Goal: Find specific page/section: Find specific page/section

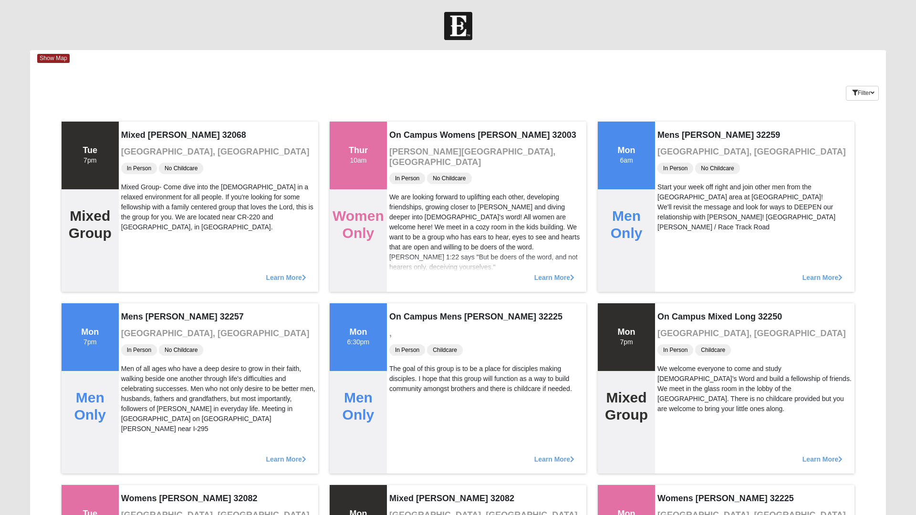
click at [908, 38] on div at bounding box center [458, 26] width 916 height 28
click at [874, 90] on icon "button" at bounding box center [873, 93] width 4 height 6
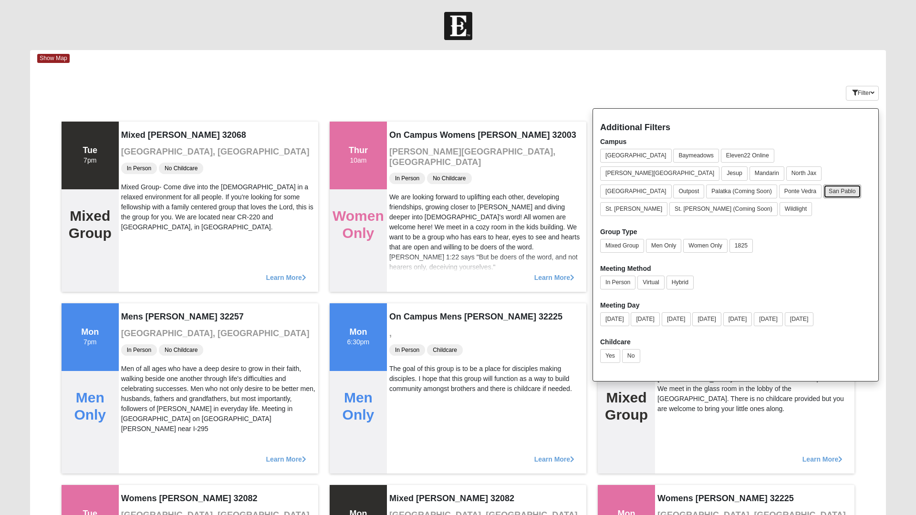
click at [862, 185] on button "San Pablo" at bounding box center [843, 192] width 38 height 14
click at [749, 239] on button "1825" at bounding box center [741, 246] width 23 height 14
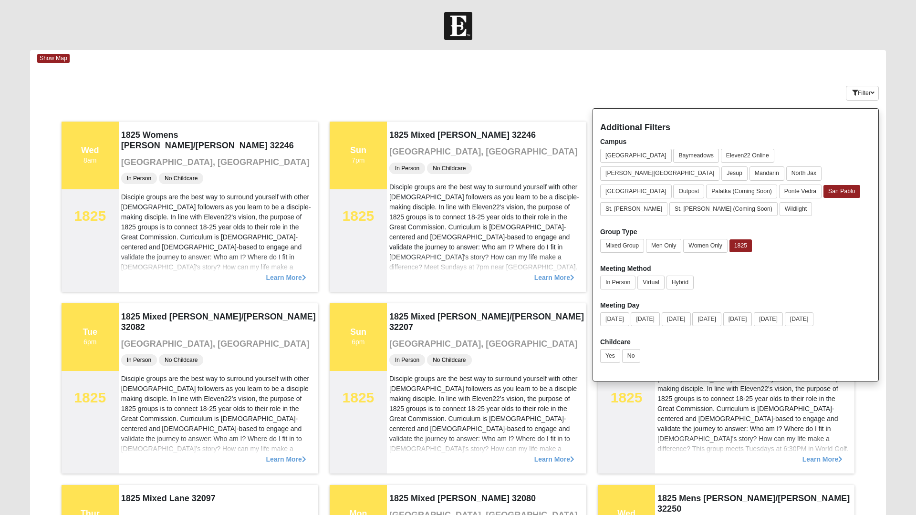
click at [826, 410] on div "Disciple groups are the best way to surround yourself with other [DEMOGRAPHIC_D…" at bounding box center [755, 409] width 195 height 90
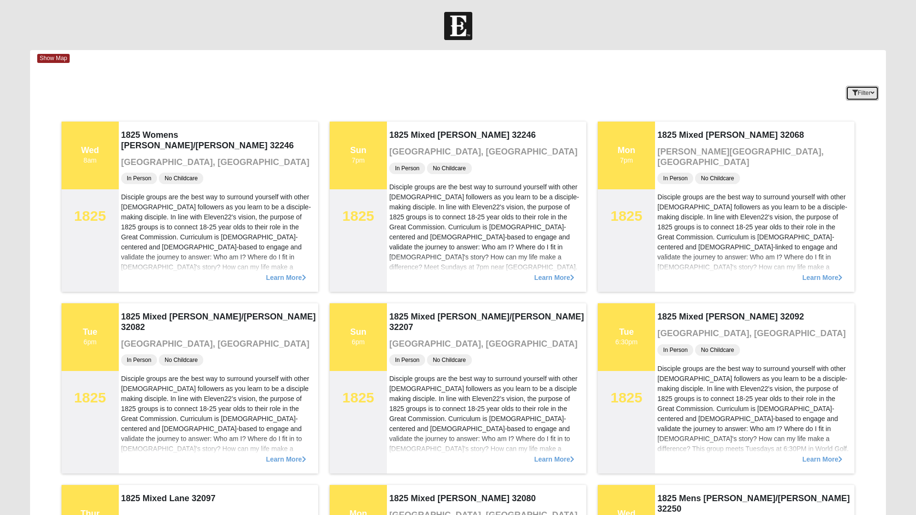
click at [861, 89] on button "Filter" at bounding box center [862, 93] width 33 height 15
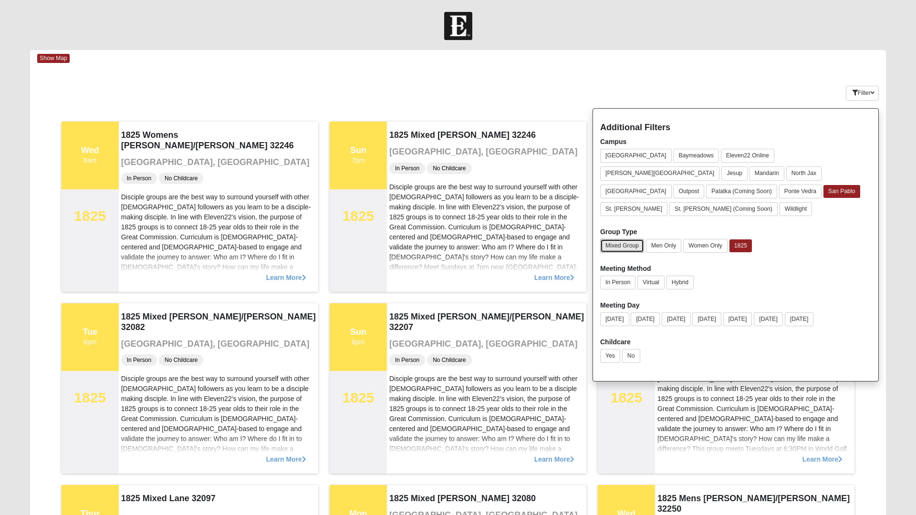
click at [624, 239] on button "Mixed Group" at bounding box center [622, 246] width 44 height 14
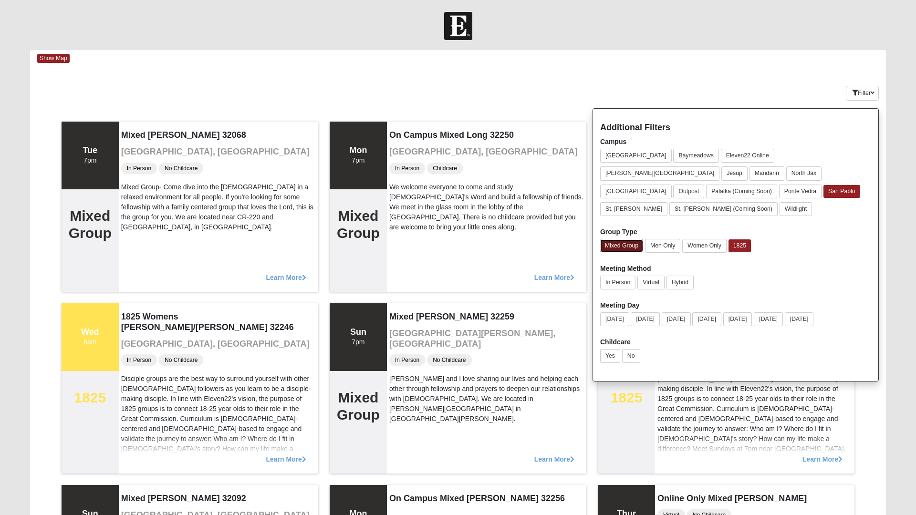
click at [631, 240] on button "Mixed Group" at bounding box center [621, 246] width 43 height 13
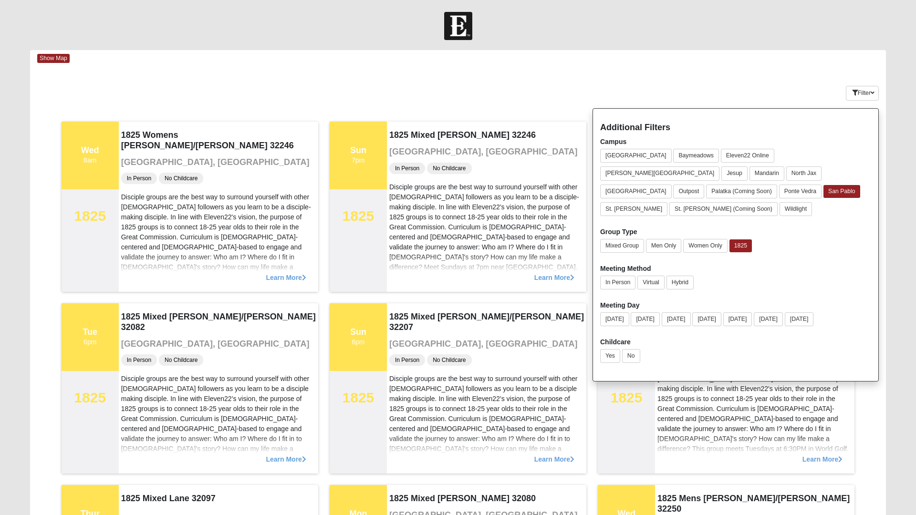
click at [727, 66] on div "Show Map" at bounding box center [461, 58] width 849 height 17
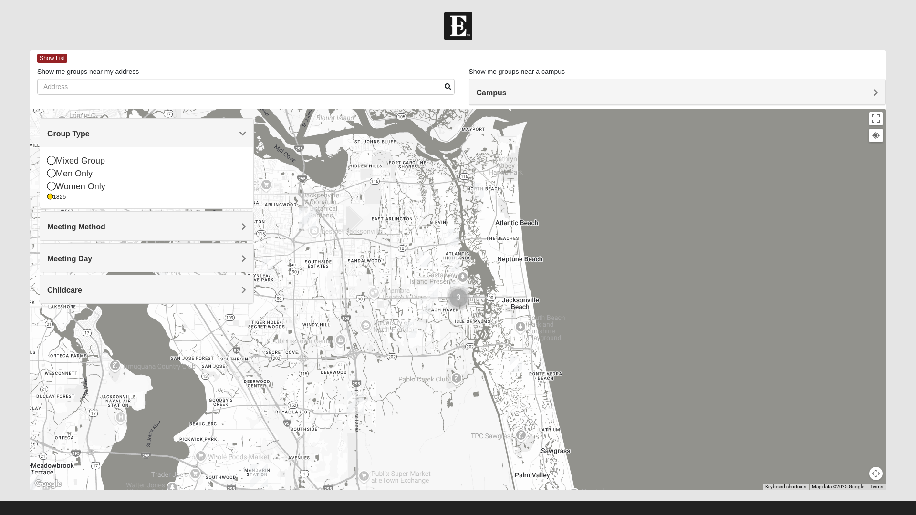
click at [62, 56] on span "Show List" at bounding box center [52, 58] width 30 height 9
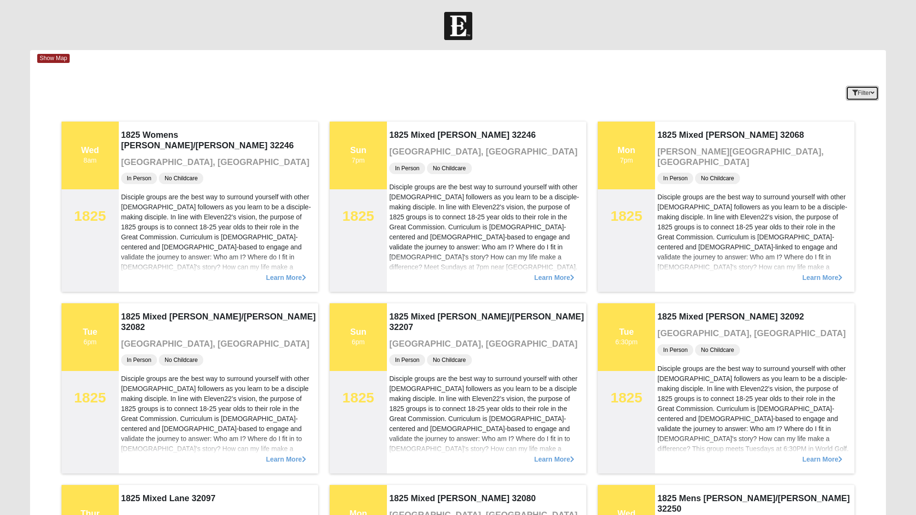
click at [873, 94] on icon "button" at bounding box center [873, 93] width 4 height 6
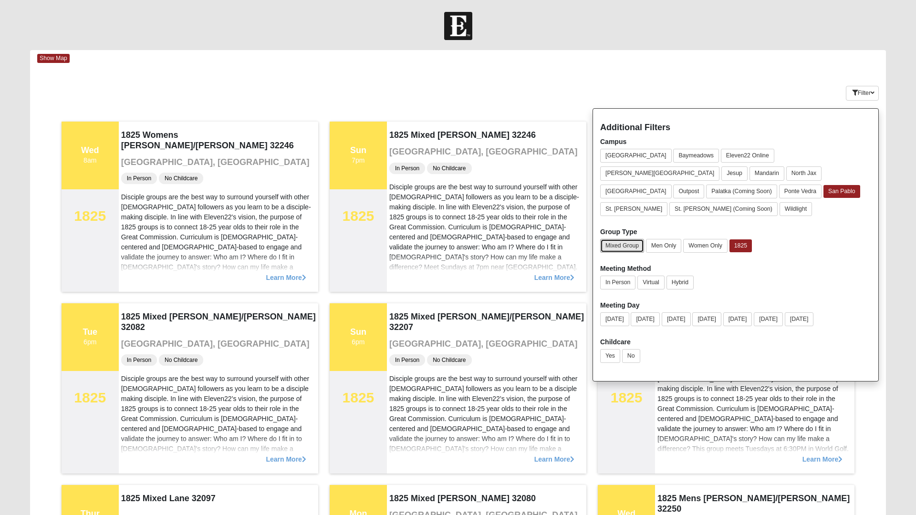
click at [631, 239] on button "Mixed Group" at bounding box center [622, 246] width 44 height 14
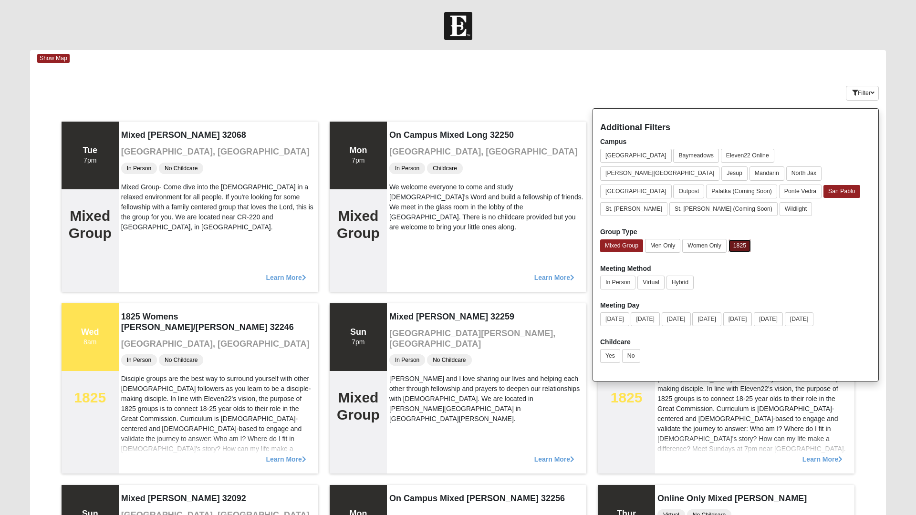
click at [745, 240] on button "1825" at bounding box center [740, 246] width 22 height 13
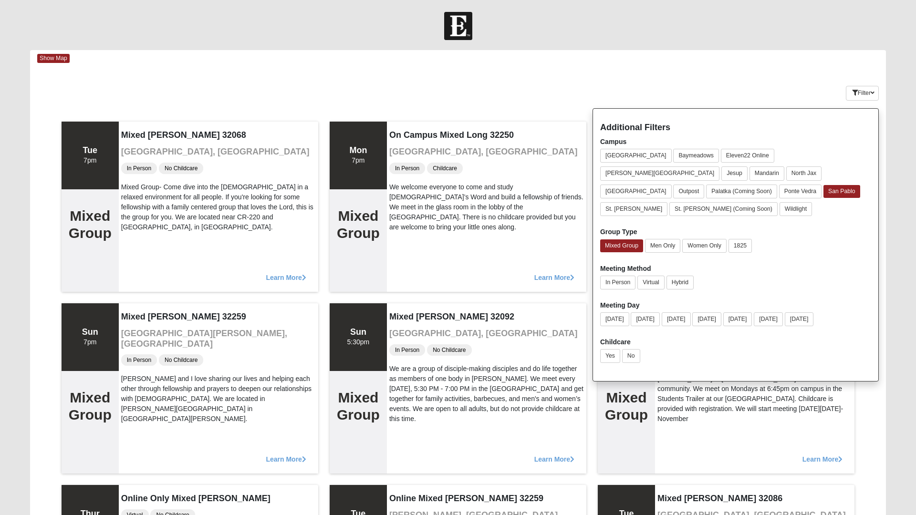
click at [507, 78] on div "Keywords Filter Additional Filters Campus [GEOGRAPHIC_DATA] [GEOGRAPHIC_DATA] E…" at bounding box center [458, 91] width 856 height 35
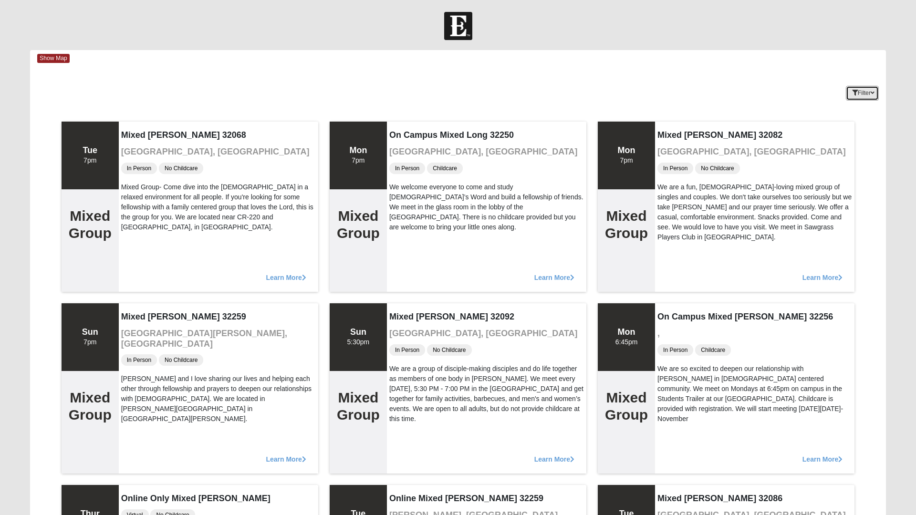
click at [862, 86] on button "Filter" at bounding box center [862, 93] width 33 height 15
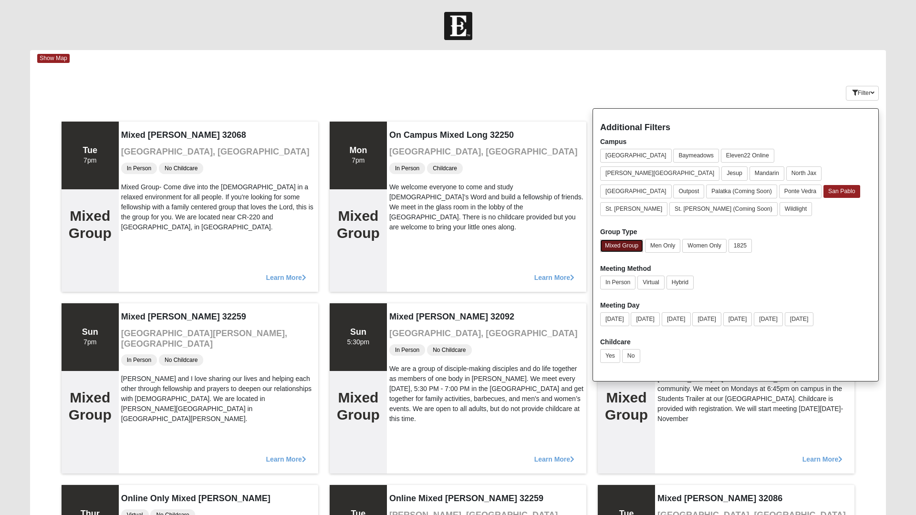
click at [618, 240] on button "Mixed Group" at bounding box center [621, 246] width 43 height 13
click at [751, 239] on button "1825" at bounding box center [740, 246] width 23 height 14
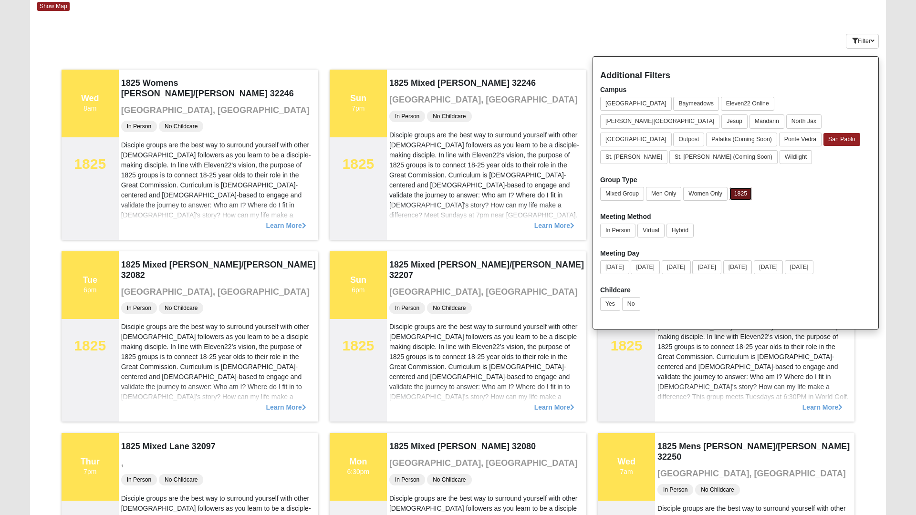
scroll to position [48, 0]
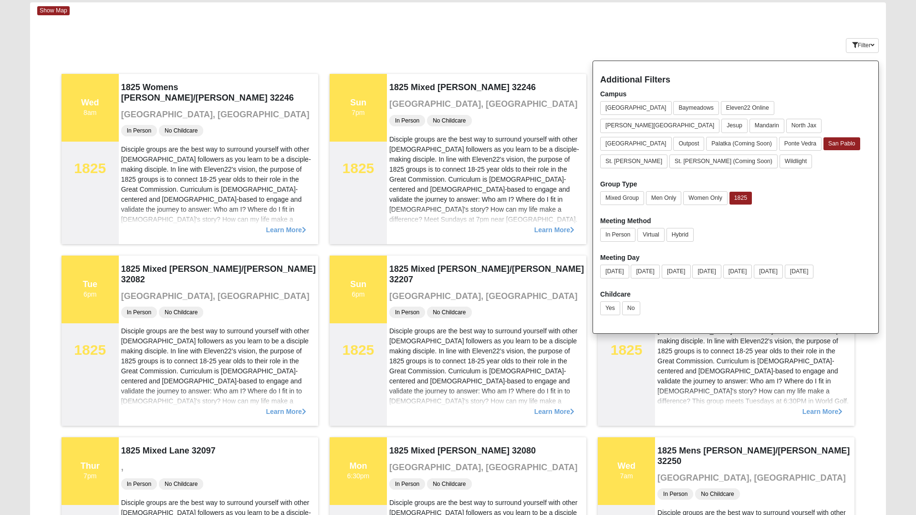
click at [370, 298] on div "Sun 6pm" at bounding box center [358, 290] width 57 height 68
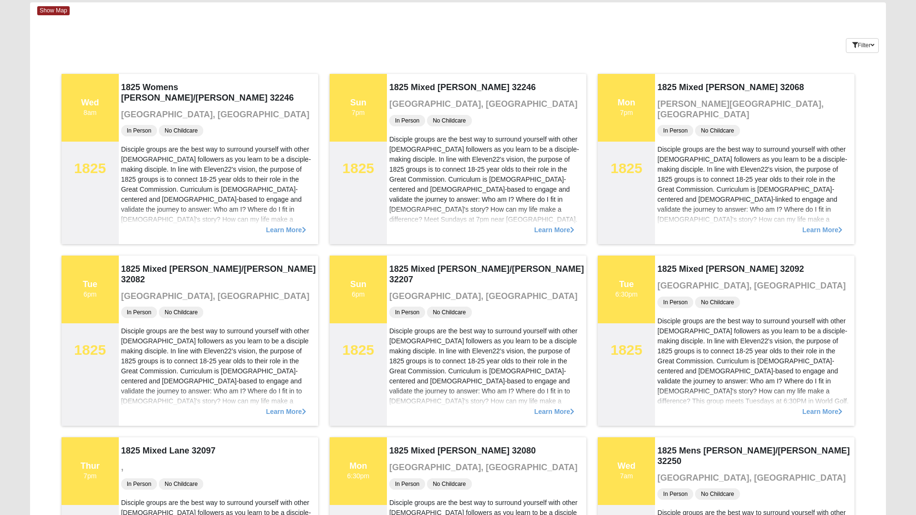
click at [548, 407] on span "Learn More" at bounding box center [555, 407] width 40 height 0
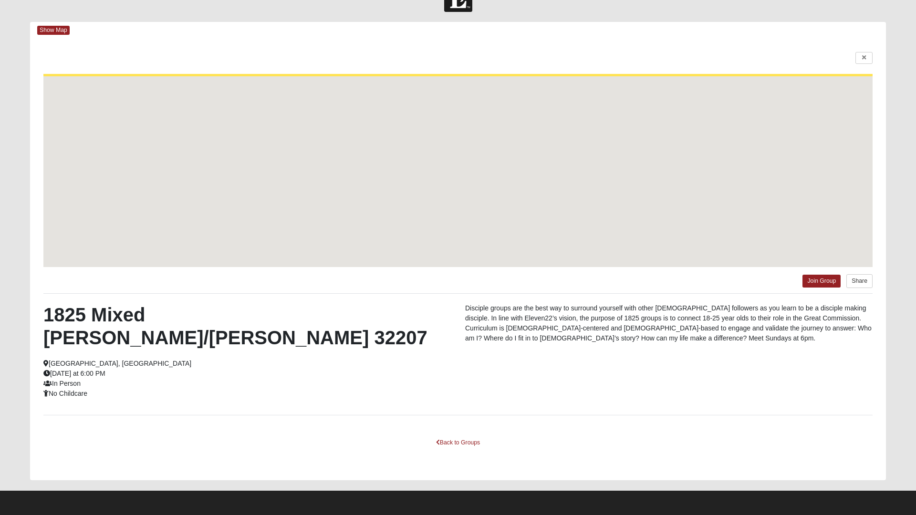
scroll to position [5, 0]
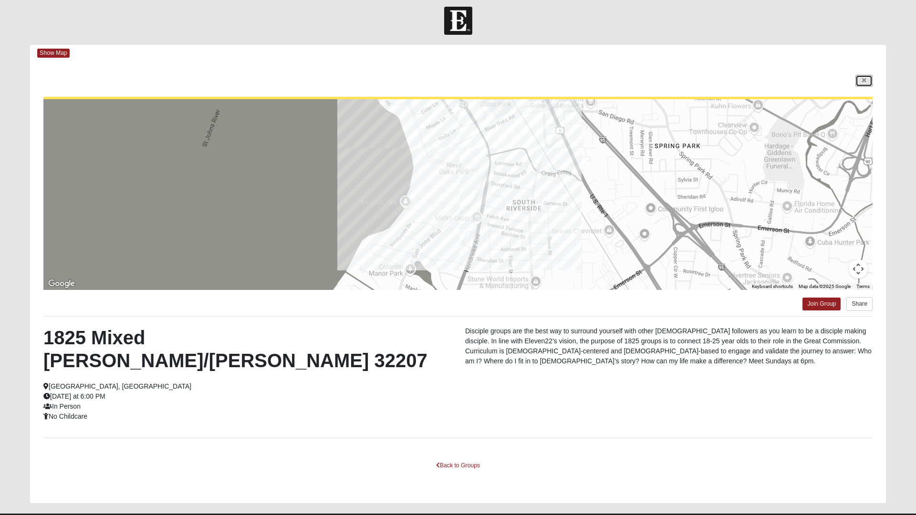
click at [863, 79] on icon at bounding box center [864, 81] width 4 height 6
